Goal: Task Accomplishment & Management: Use online tool/utility

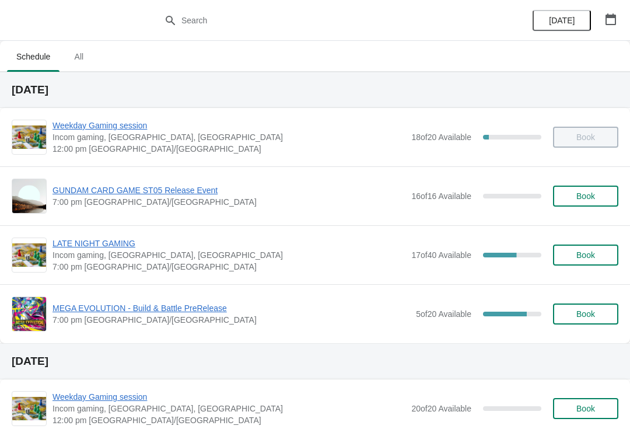
click at [590, 315] on span "Book" at bounding box center [585, 313] width 19 height 9
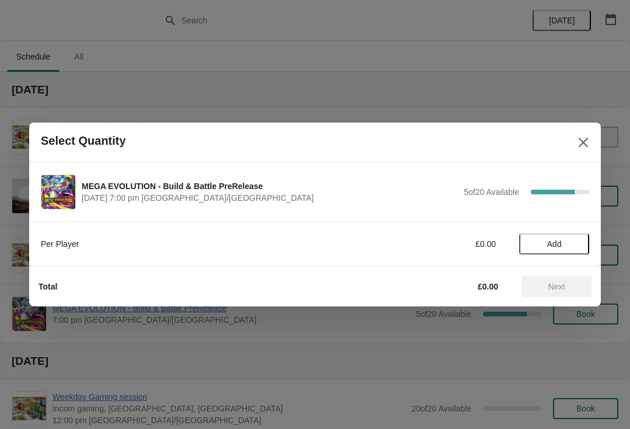
click at [539, 253] on button "Add" at bounding box center [554, 243] width 70 height 21
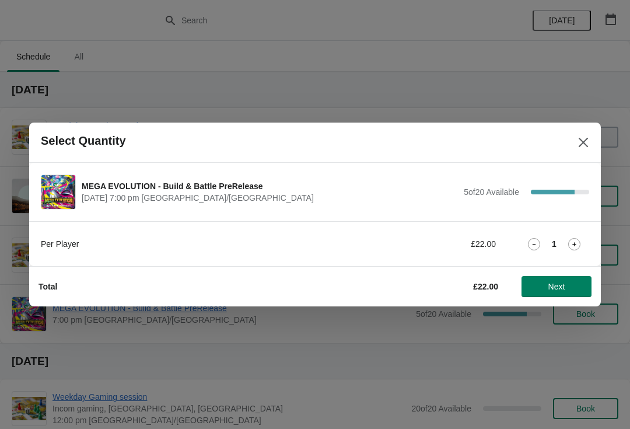
click at [575, 285] on span "Next" at bounding box center [556, 286] width 51 height 9
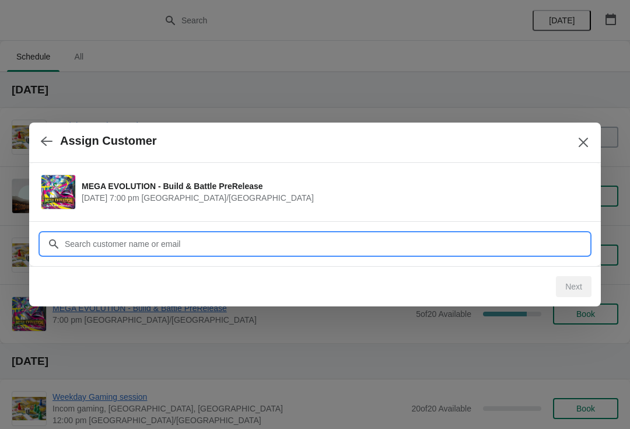
click at [192, 235] on input "Customer" at bounding box center [326, 243] width 525 height 21
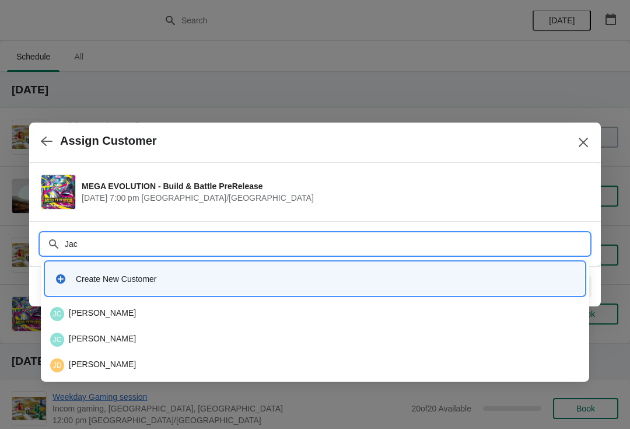
type input "Jack"
click at [112, 251] on input "Jack" at bounding box center [326, 243] width 525 height 21
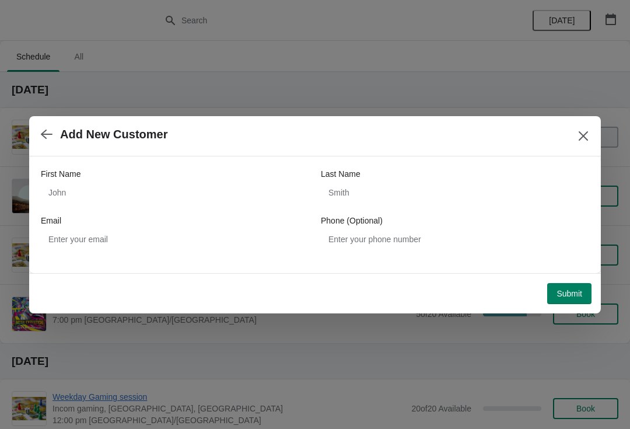
click at [45, 139] on icon "button" at bounding box center [47, 134] width 12 height 12
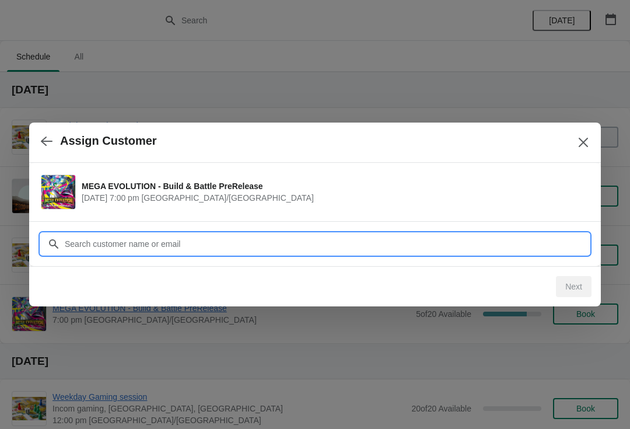
click at [114, 244] on input "Customer" at bounding box center [326, 243] width 525 height 21
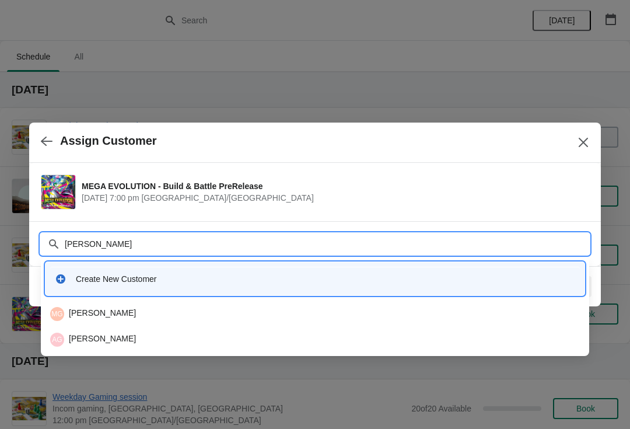
click at [96, 236] on input "Gough" at bounding box center [326, 243] width 525 height 21
click at [94, 250] on input "Gough" at bounding box center [326, 243] width 525 height 21
click at [83, 249] on input "Gough" at bounding box center [326, 243] width 525 height 21
click at [55, 239] on icon at bounding box center [54, 244] width 12 height 12
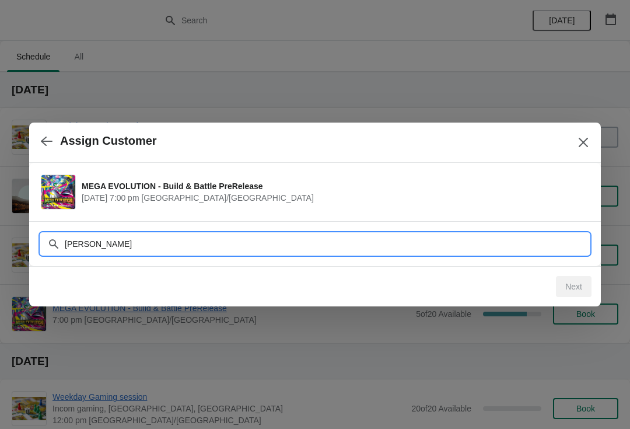
click at [65, 237] on input "Gough" at bounding box center [326, 243] width 525 height 21
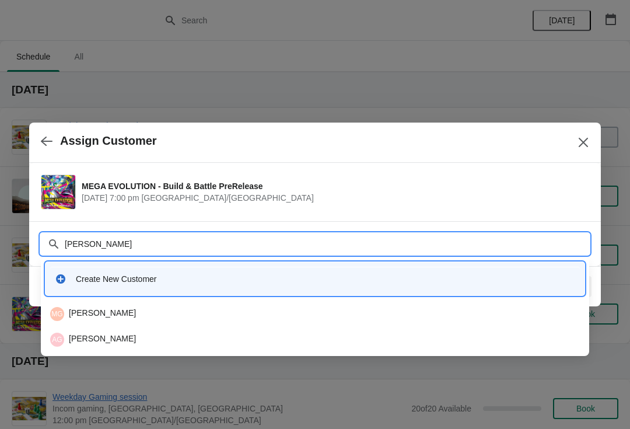
click at [92, 243] on input "Gough" at bounding box center [326, 243] width 525 height 21
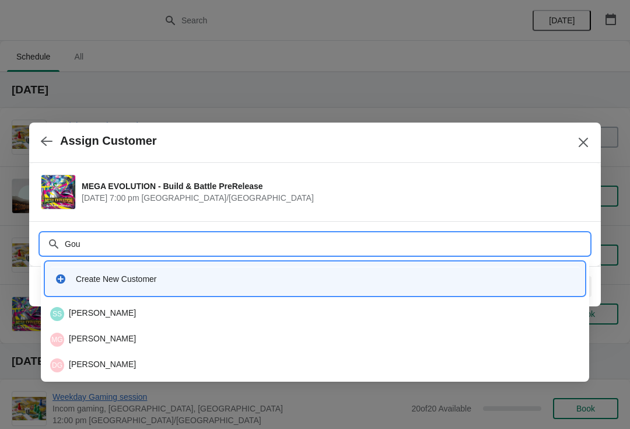
click at [57, 235] on div "Gou" at bounding box center [315, 243] width 548 height 21
type input "Goug"
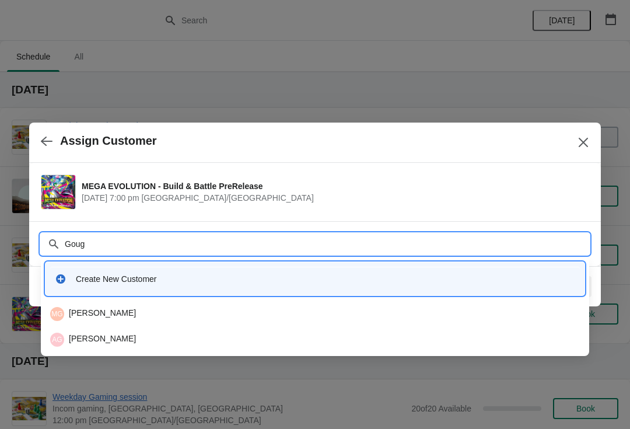
click at [90, 243] on input "Goug" at bounding box center [326, 243] width 525 height 21
